Goal: Find specific page/section: Find specific page/section

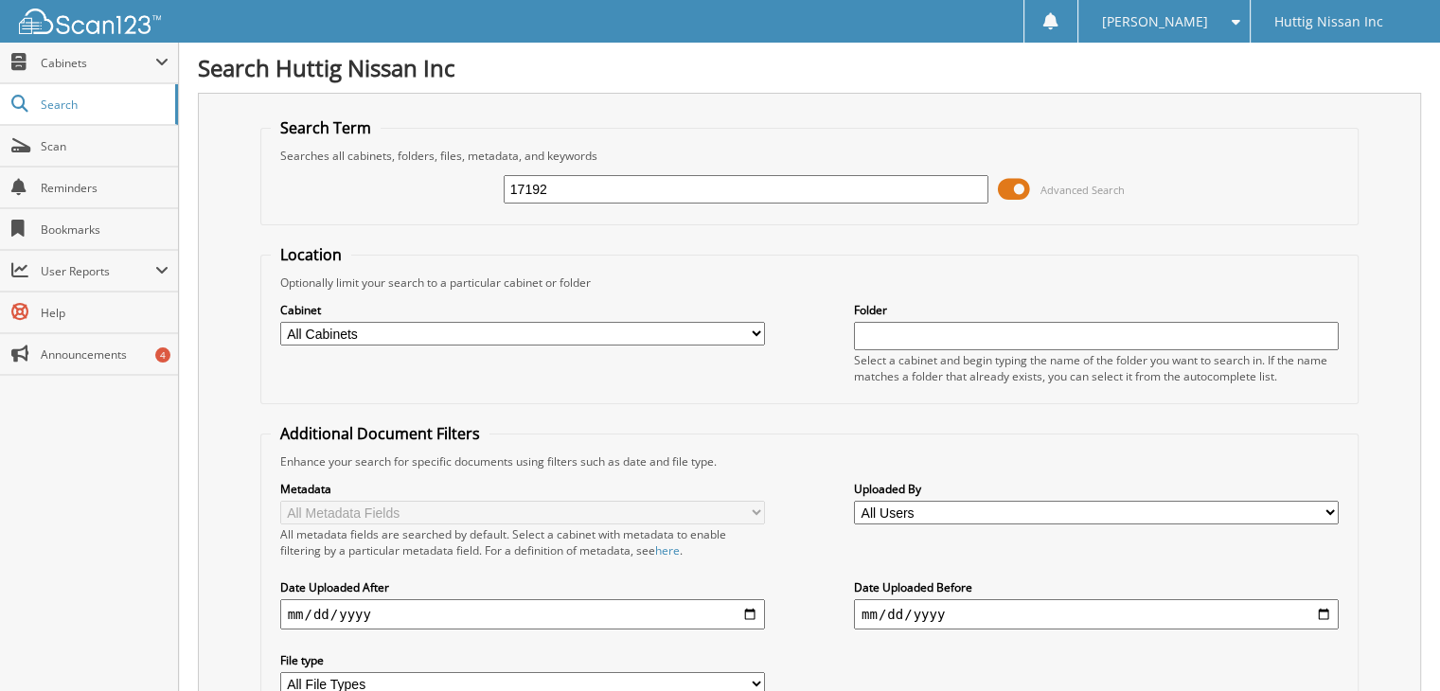
type input "17192"
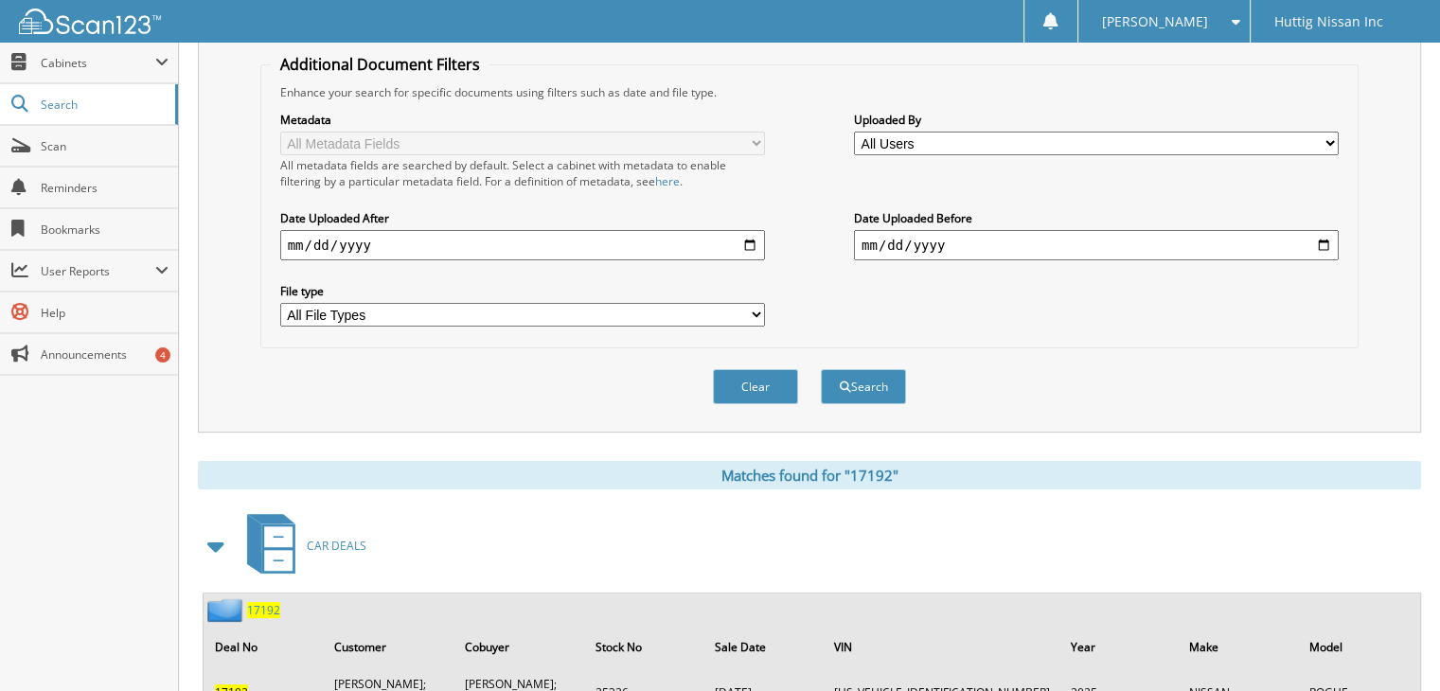
scroll to position [568, 0]
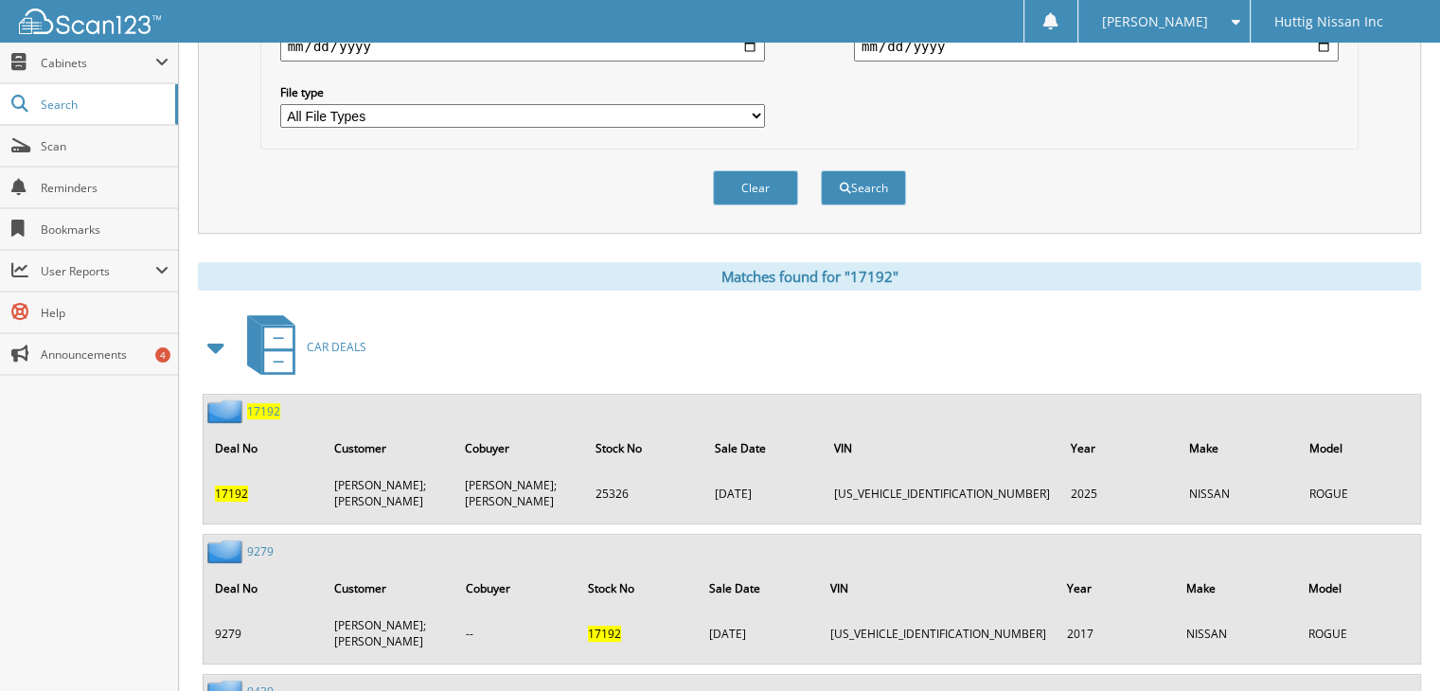
click at [269, 403] on span "17192" at bounding box center [263, 411] width 33 height 16
